Goal: Task Accomplishment & Management: Manage account settings

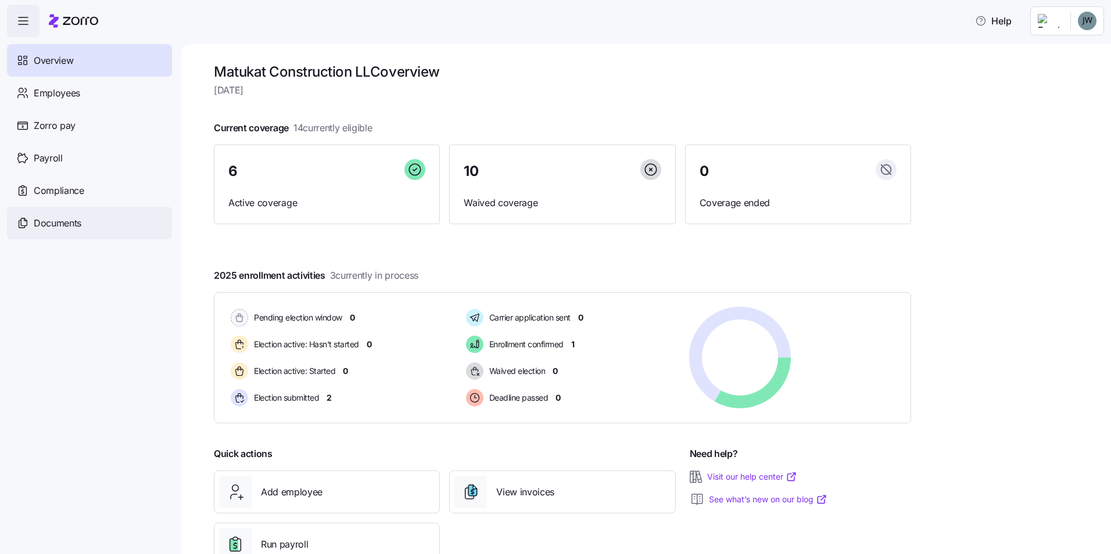
click at [67, 227] on span "Documents" at bounding box center [58, 223] width 48 height 15
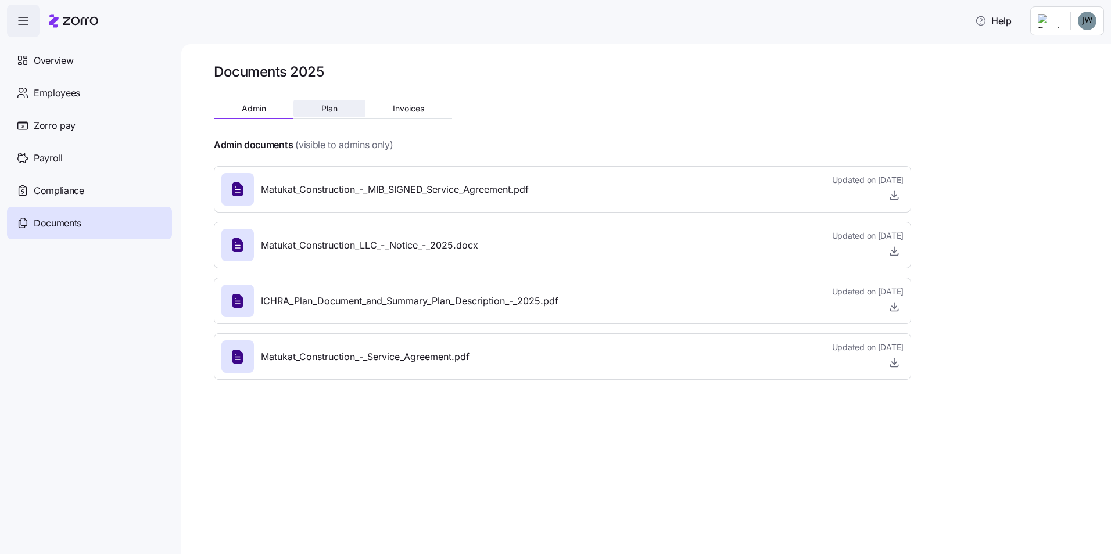
click at [309, 102] on button "Plan" at bounding box center [328, 108] width 71 height 17
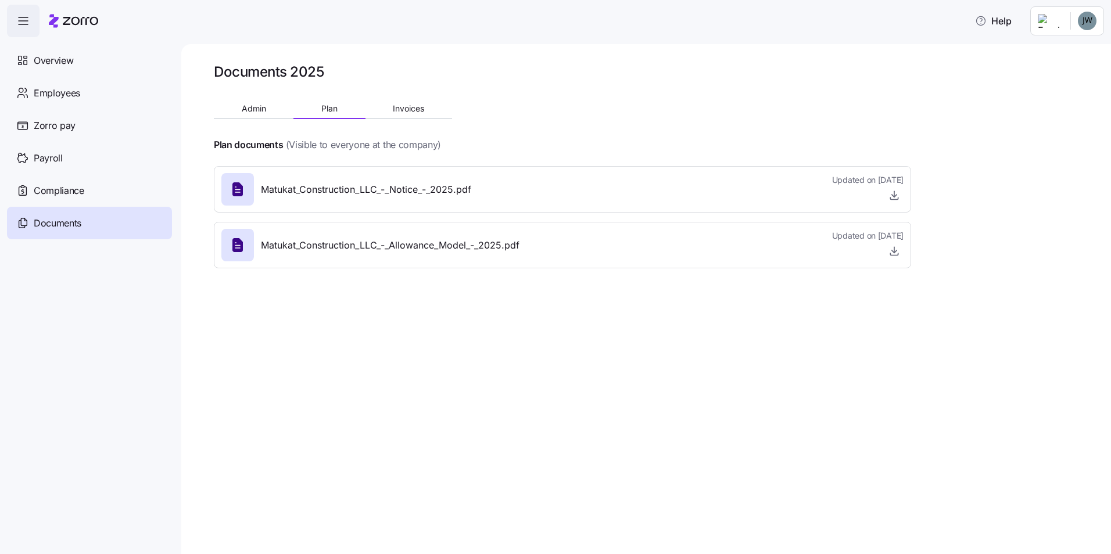
click at [432, 191] on span "Matukat_Construction_LLC_-_Notice_-_2025.pdf" at bounding box center [366, 189] width 210 height 15
click at [896, 194] on icon "button" at bounding box center [894, 195] width 12 height 12
click at [360, 229] on div "Matukat_Construction_LLC_-_Allowance_Model_-_2025.pdf" at bounding box center [370, 245] width 298 height 33
click at [389, 245] on span "Matukat_Construction_LLC_-_Allowance_Model_-_2025.pdf" at bounding box center [390, 245] width 258 height 15
click at [888, 247] on icon "button" at bounding box center [894, 251] width 12 height 12
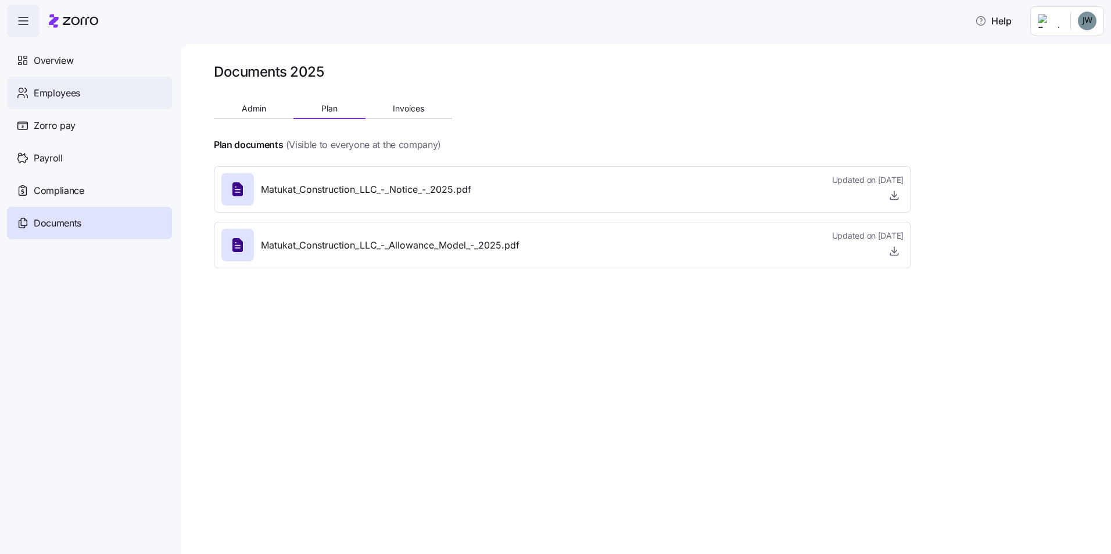
click at [60, 94] on span "Employees" at bounding box center [57, 93] width 46 height 15
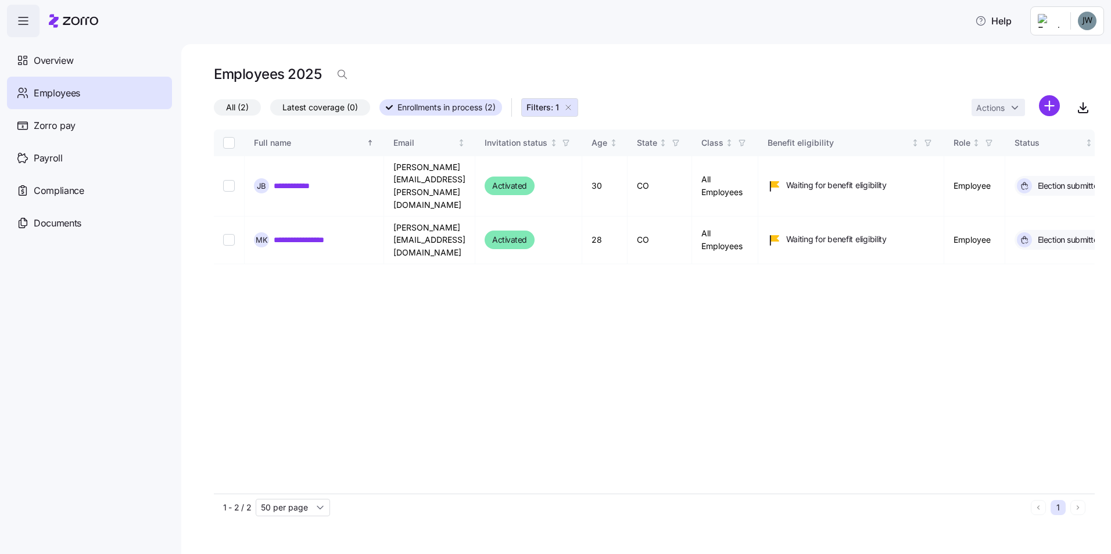
click at [231, 106] on span "All (2)" at bounding box center [237, 107] width 23 height 15
click at [214, 110] on input "All (2)" at bounding box center [214, 110] width 0 height 0
click at [569, 107] on icon "button" at bounding box center [567, 107] width 9 height 9
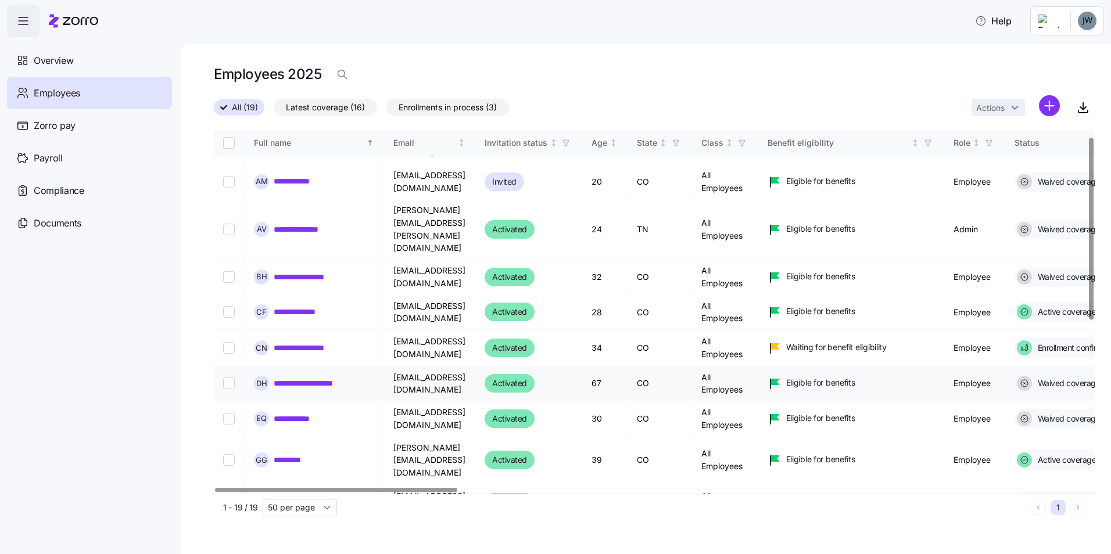
scroll to position [58, 0]
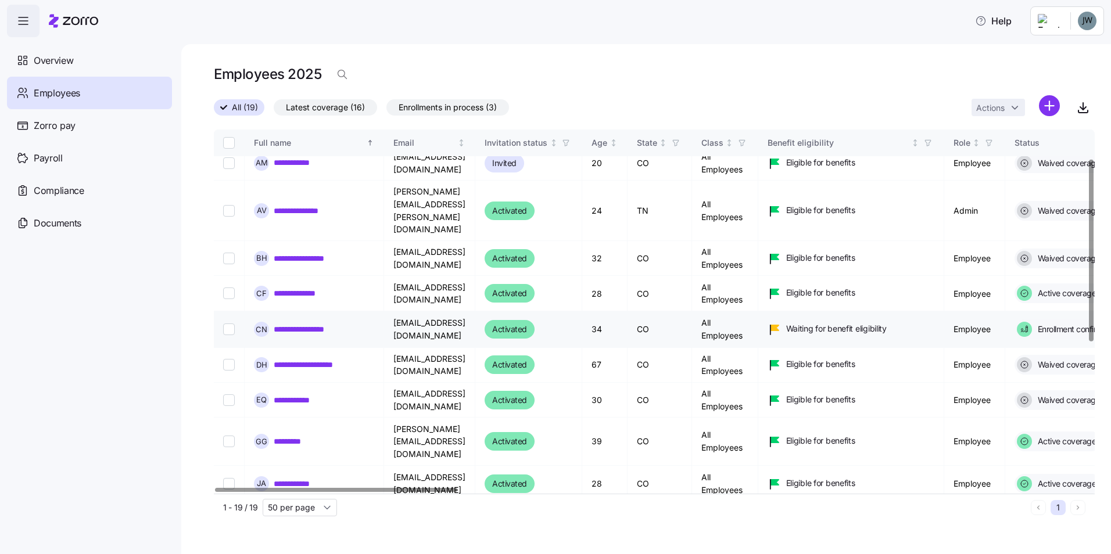
click at [221, 311] on td at bounding box center [229, 329] width 31 height 36
click at [225, 324] on input "Select record 6" at bounding box center [229, 330] width 12 height 12
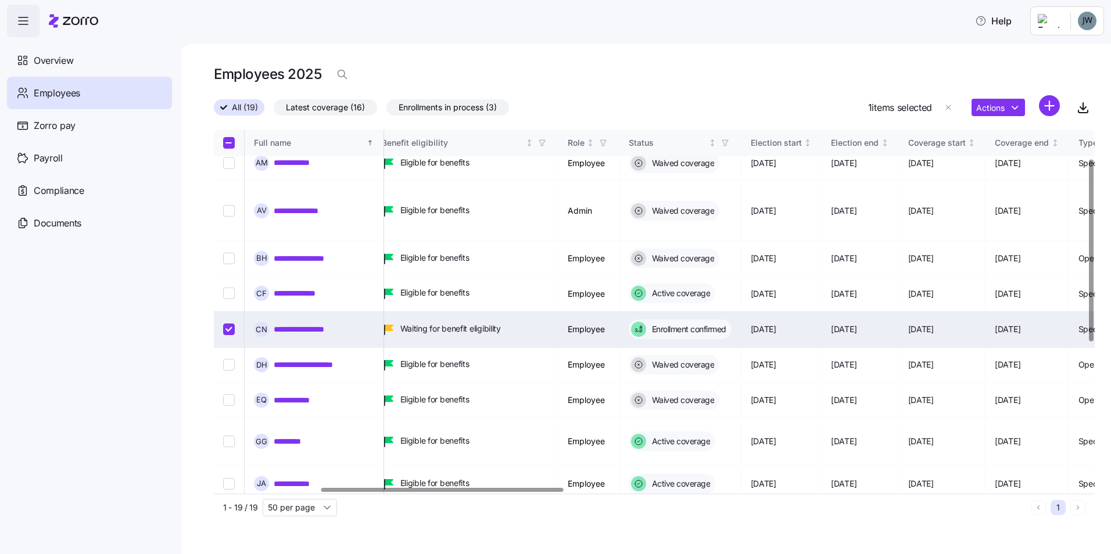
scroll to position [58, 400]
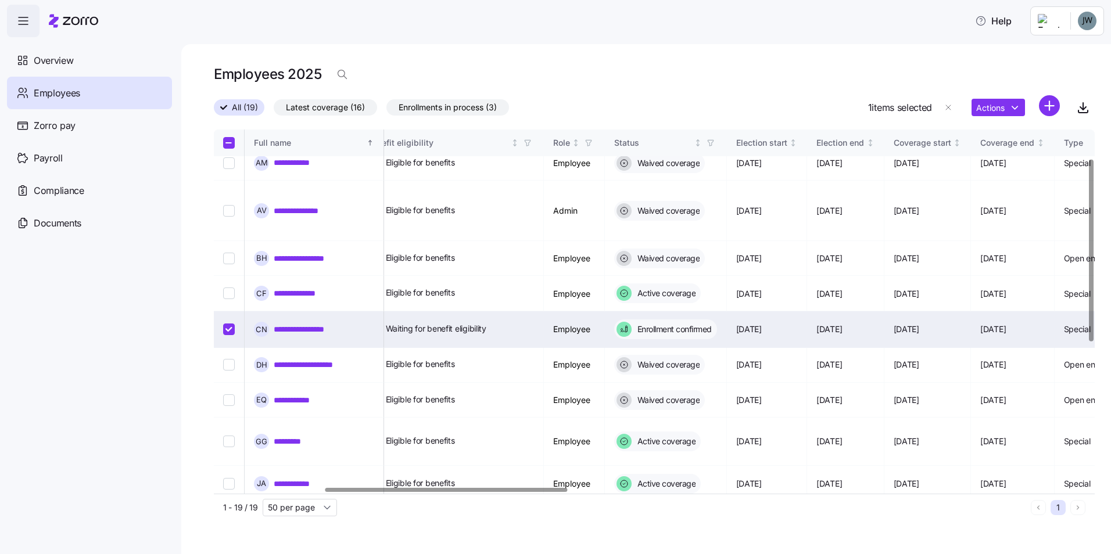
click at [479, 492] on div at bounding box center [446, 490] width 242 height 4
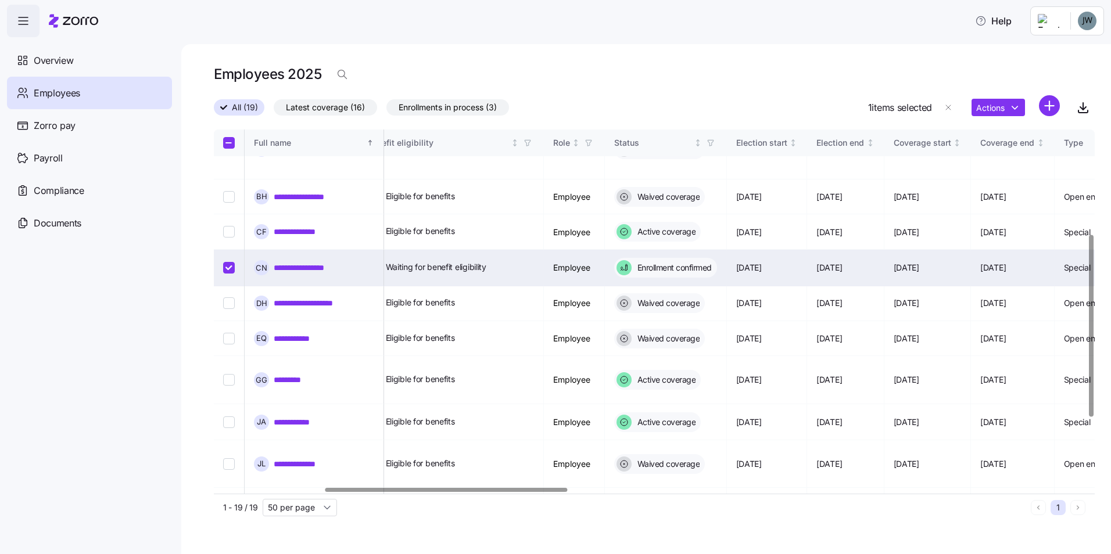
scroll to position [116, 400]
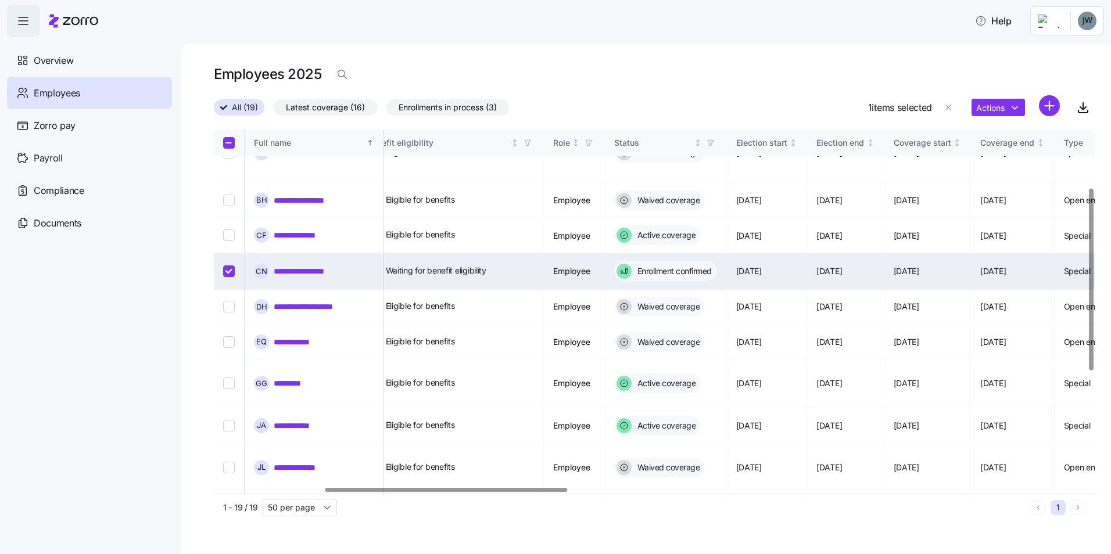
click at [230, 265] on input "Select record 6" at bounding box center [229, 271] width 12 height 12
checkbox input "false"
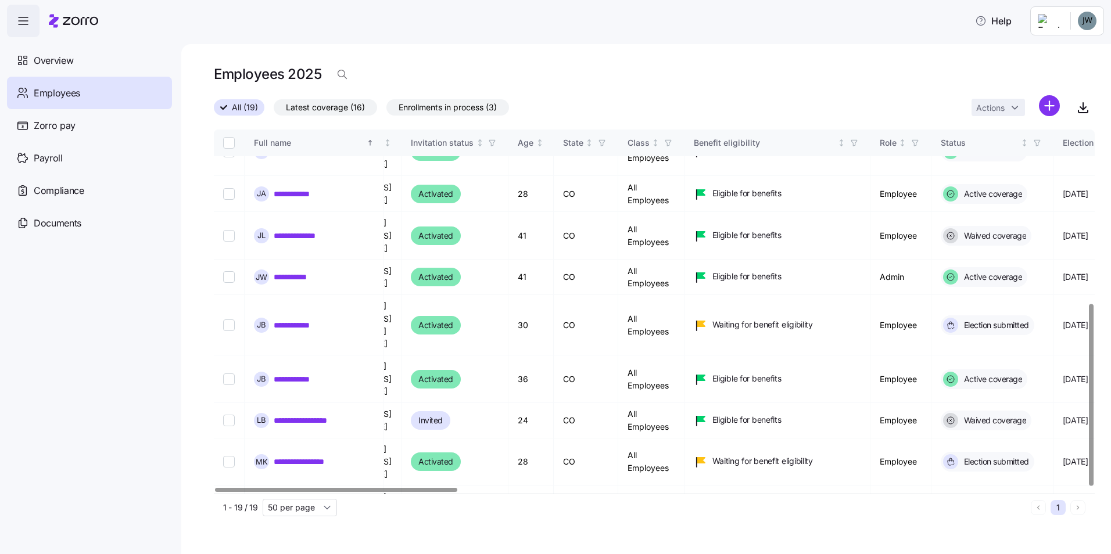
scroll to position [348, 0]
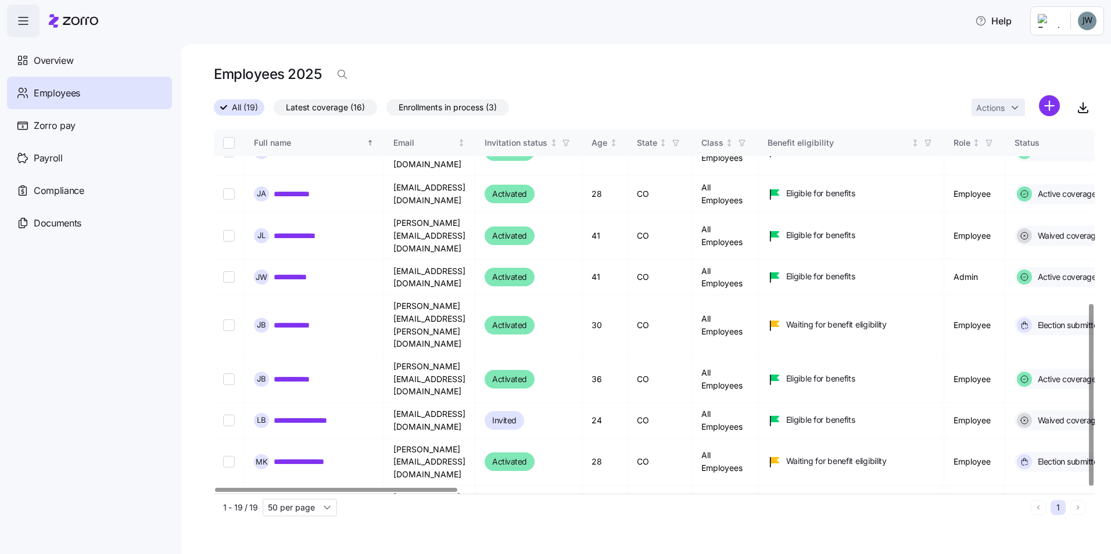
click at [215, 492] on div at bounding box center [336, 490] width 242 height 4
click at [360, 492] on div at bounding box center [336, 490] width 242 height 4
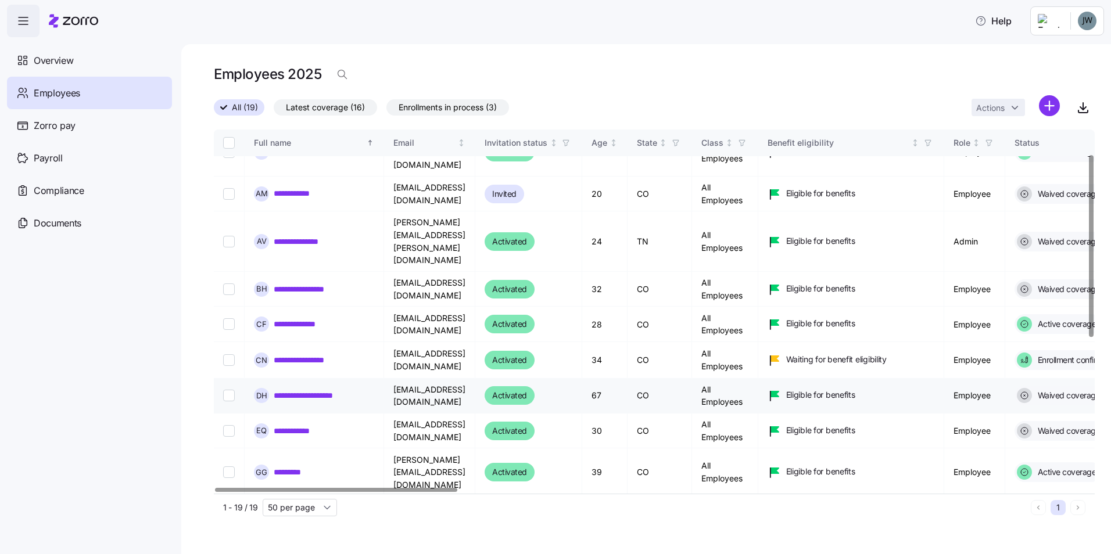
scroll to position [0, 0]
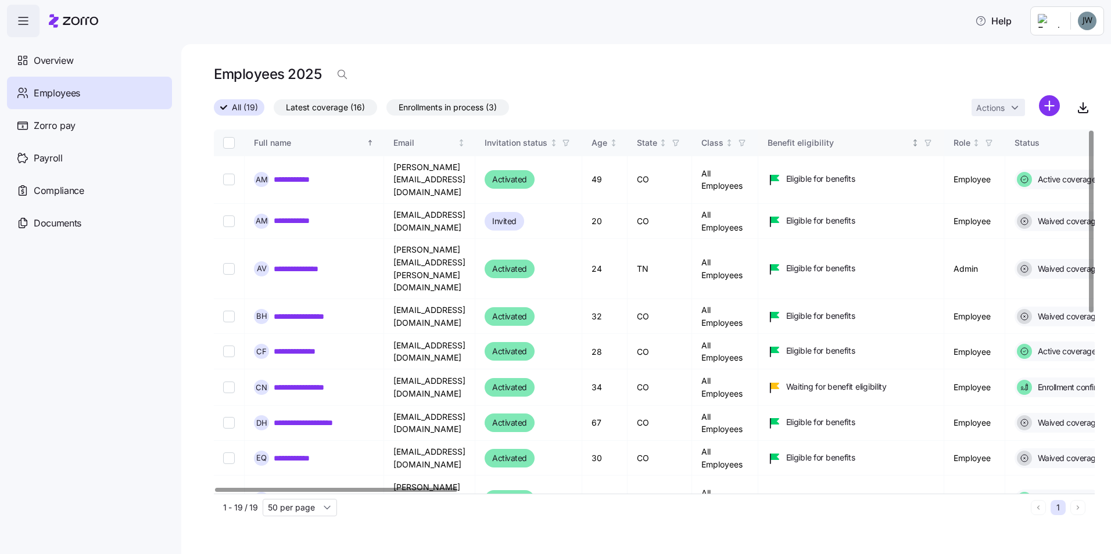
click at [852, 146] on div "Benefit eligibility" at bounding box center [838, 142] width 142 height 13
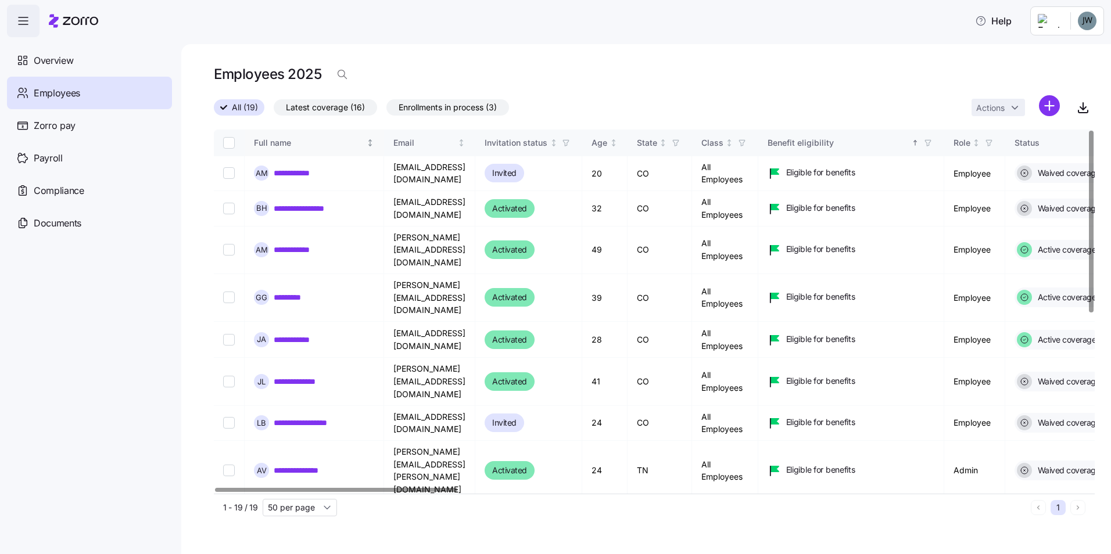
click at [301, 143] on div "Full name" at bounding box center [309, 142] width 110 height 13
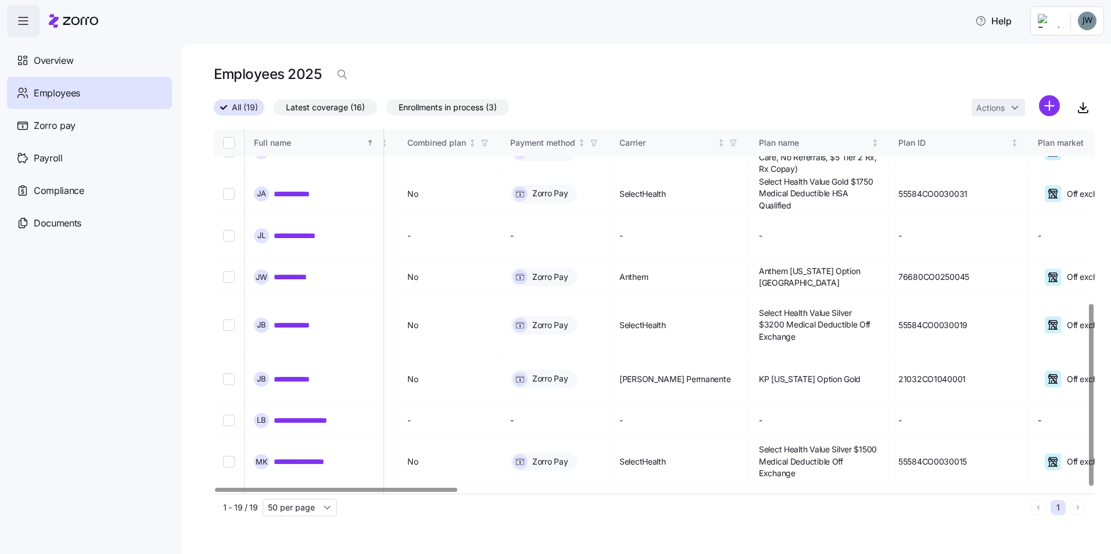
scroll to position [348, 0]
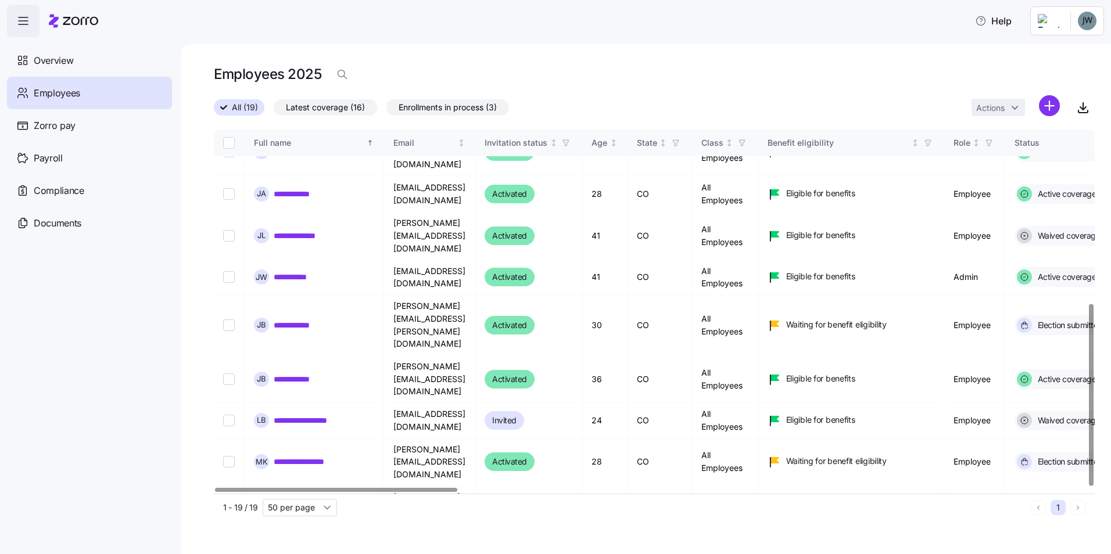
click at [215, 492] on div at bounding box center [336, 490] width 242 height 4
click at [368, 488] on div at bounding box center [336, 490] width 242 height 4
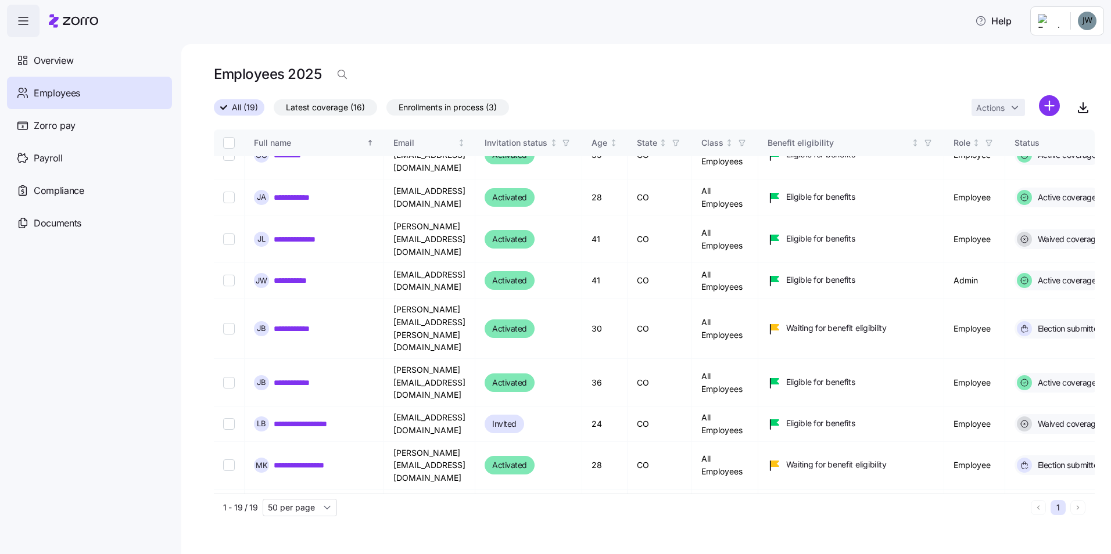
click at [1070, 20] on html "**********" at bounding box center [555, 273] width 1111 height 547
click at [1054, 123] on div "Log out" at bounding box center [1040, 118] width 45 height 13
